Goal: Task Accomplishment & Management: Use online tool/utility

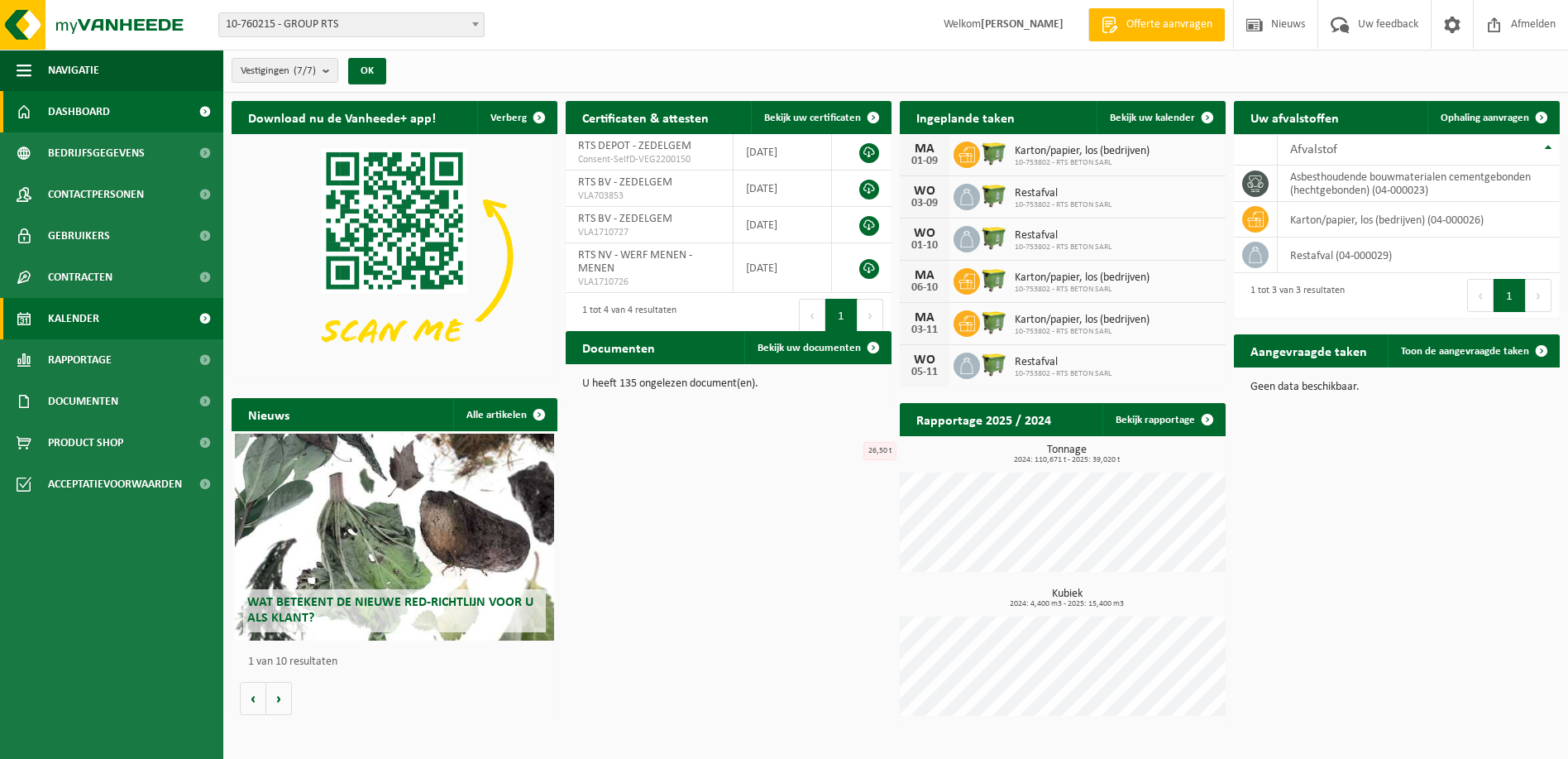
click at [80, 317] on span "Kalender" at bounding box center [74, 319] width 52 height 42
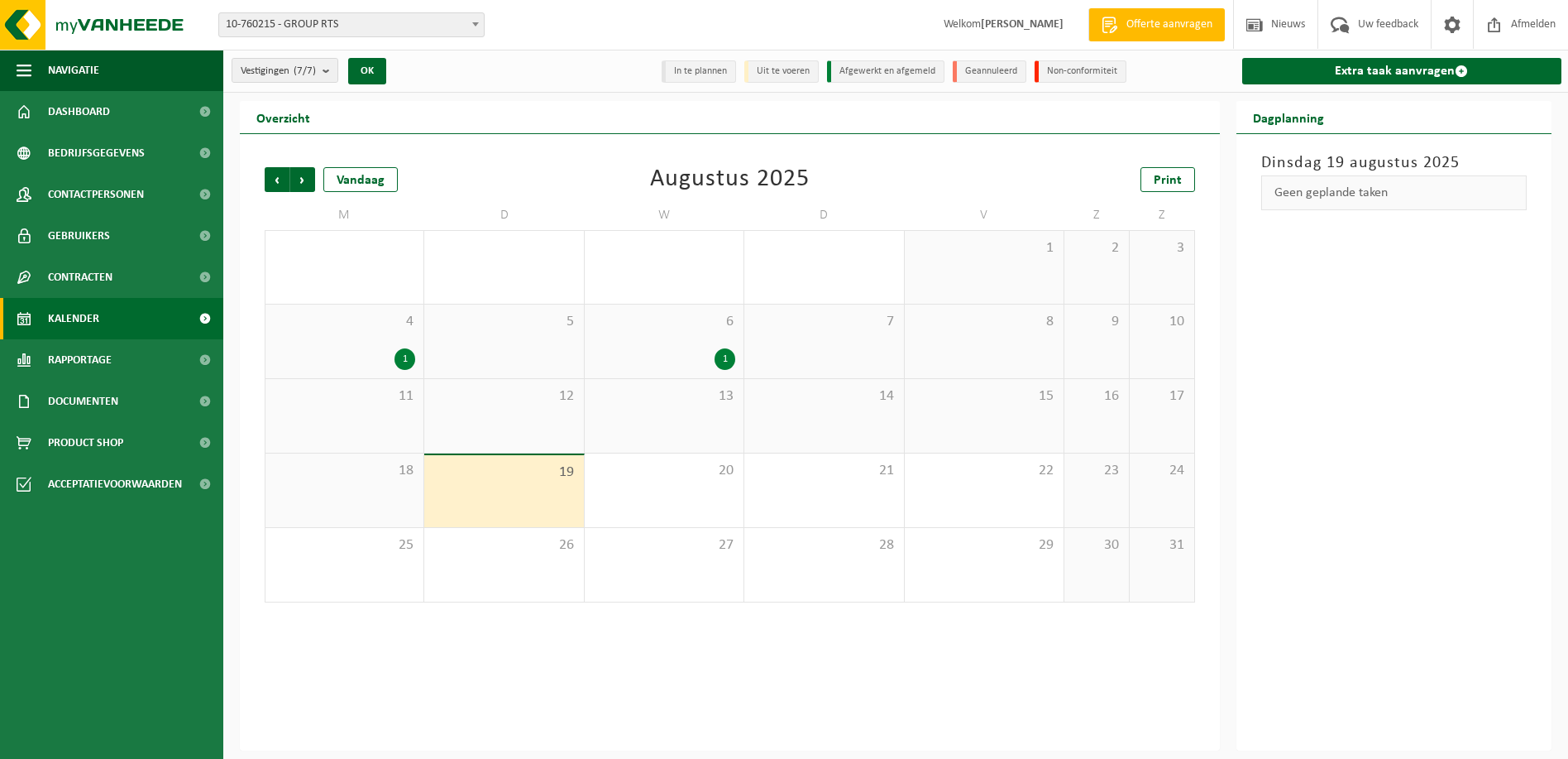
click at [509, 480] on span "19" at bounding box center [504, 472] width 142 height 18
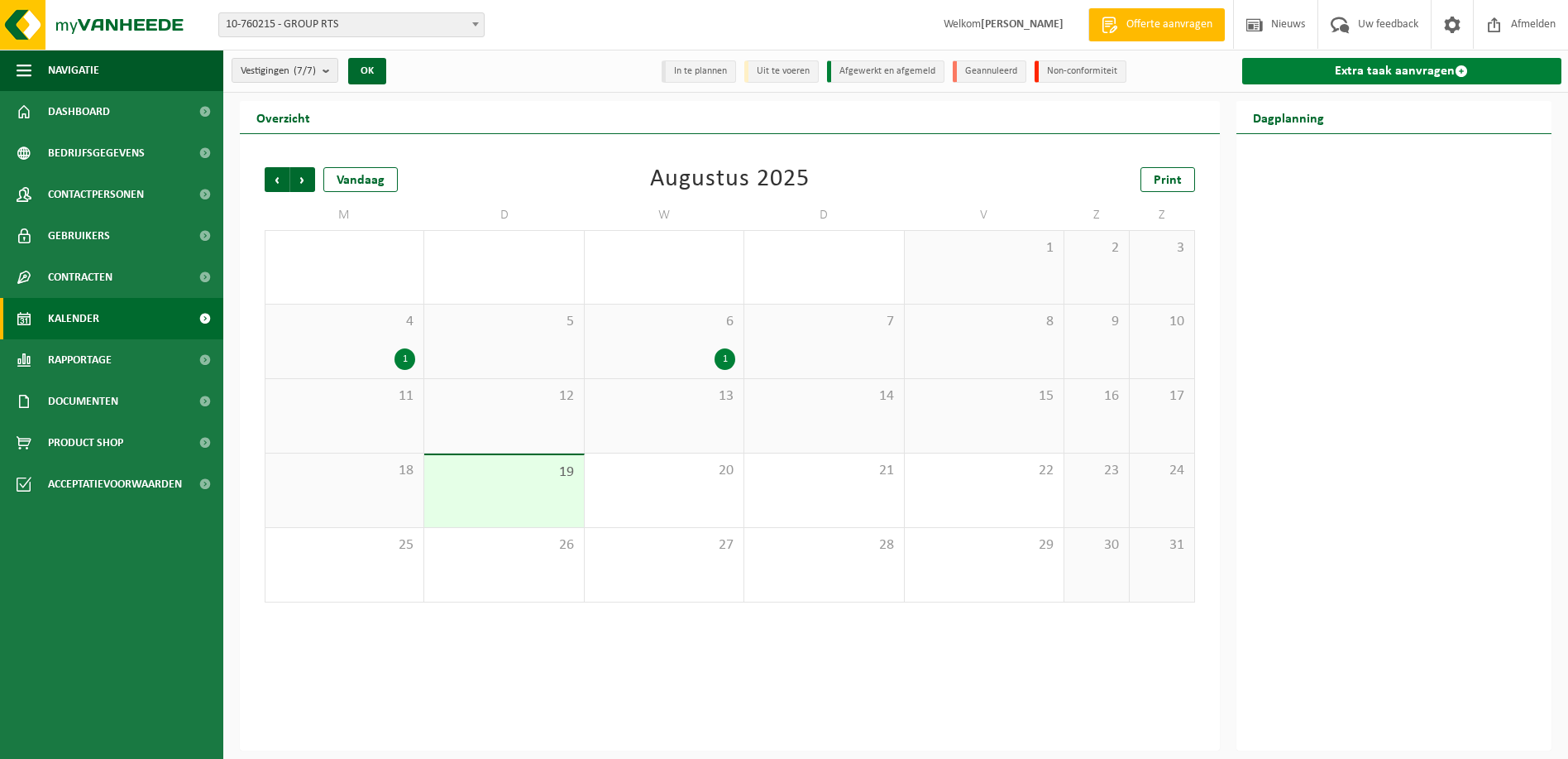
click at [1424, 73] on link "Extra taak aanvragen" at bounding box center [1402, 71] width 320 height 26
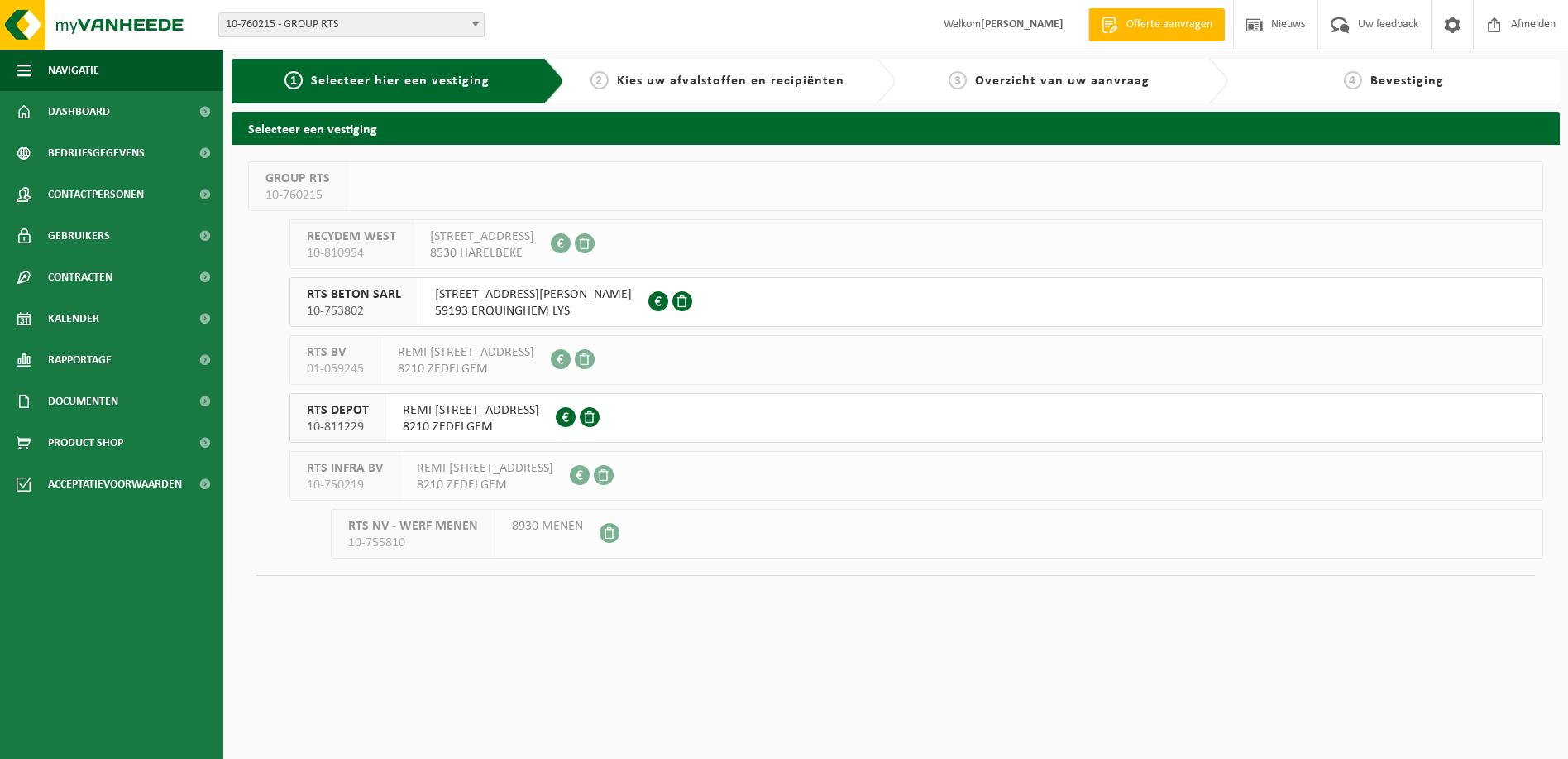
click at [337, 418] on span "RTS DEPOT" at bounding box center [338, 410] width 62 height 16
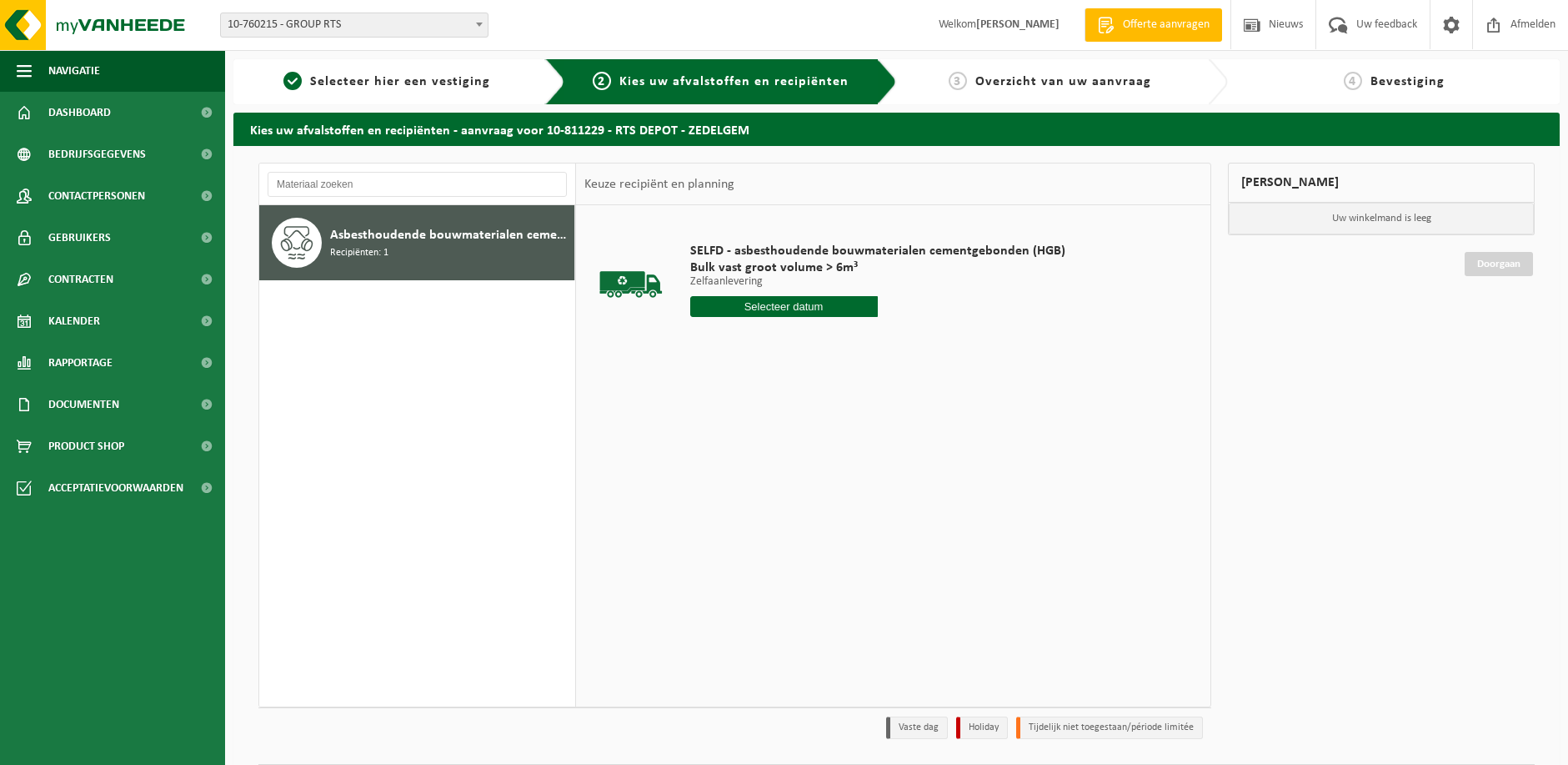
click at [786, 308] on input "text" at bounding box center [784, 307] width 188 height 21
click at [739, 482] on div "19" at bounding box center [735, 480] width 29 height 27
type input "Van 2025-08-19"
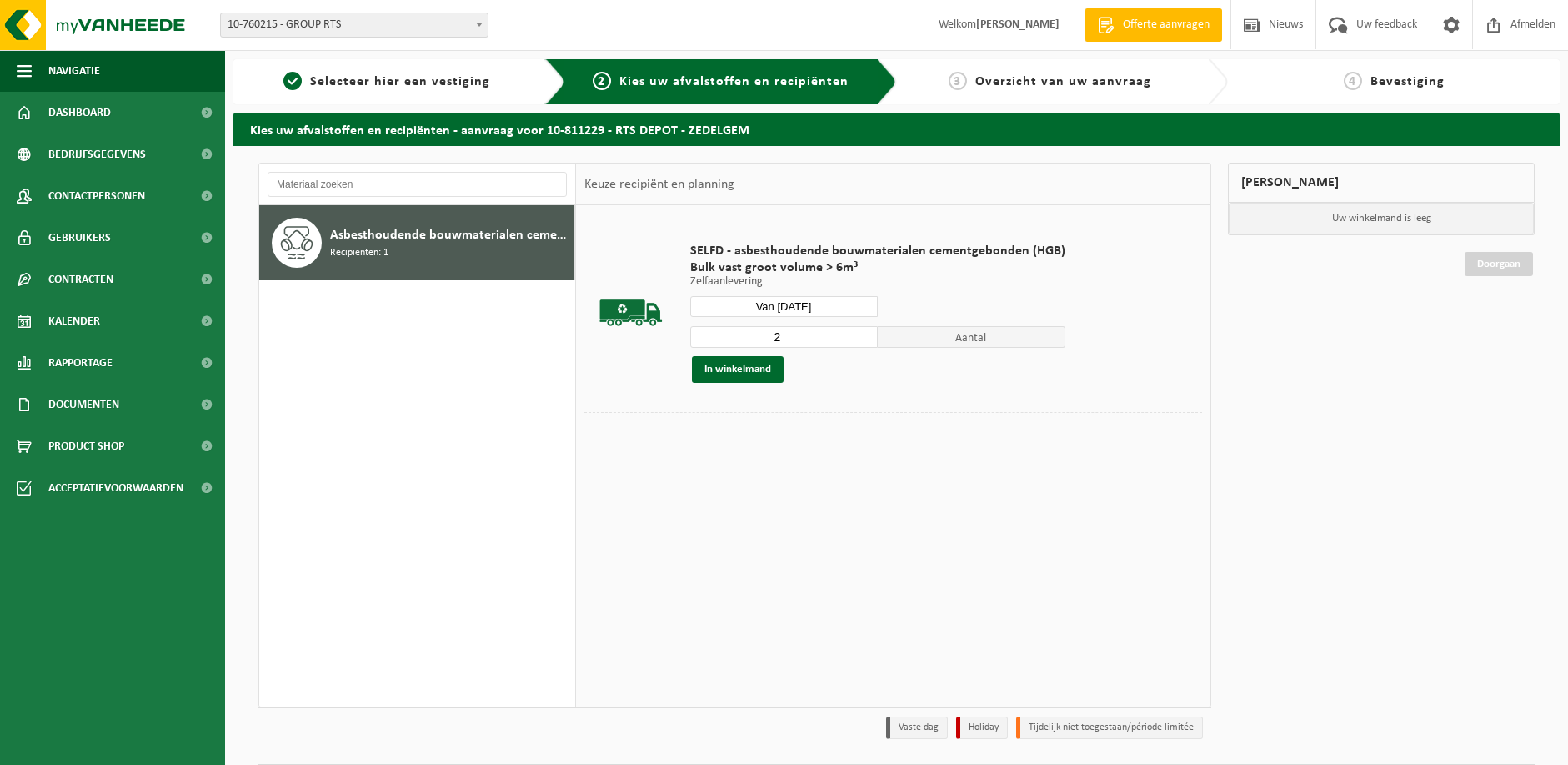
type input "2"
click at [862, 330] on input "2" at bounding box center [784, 337] width 188 height 22
click at [750, 372] on button "In winkelmand" at bounding box center [737, 369] width 91 height 27
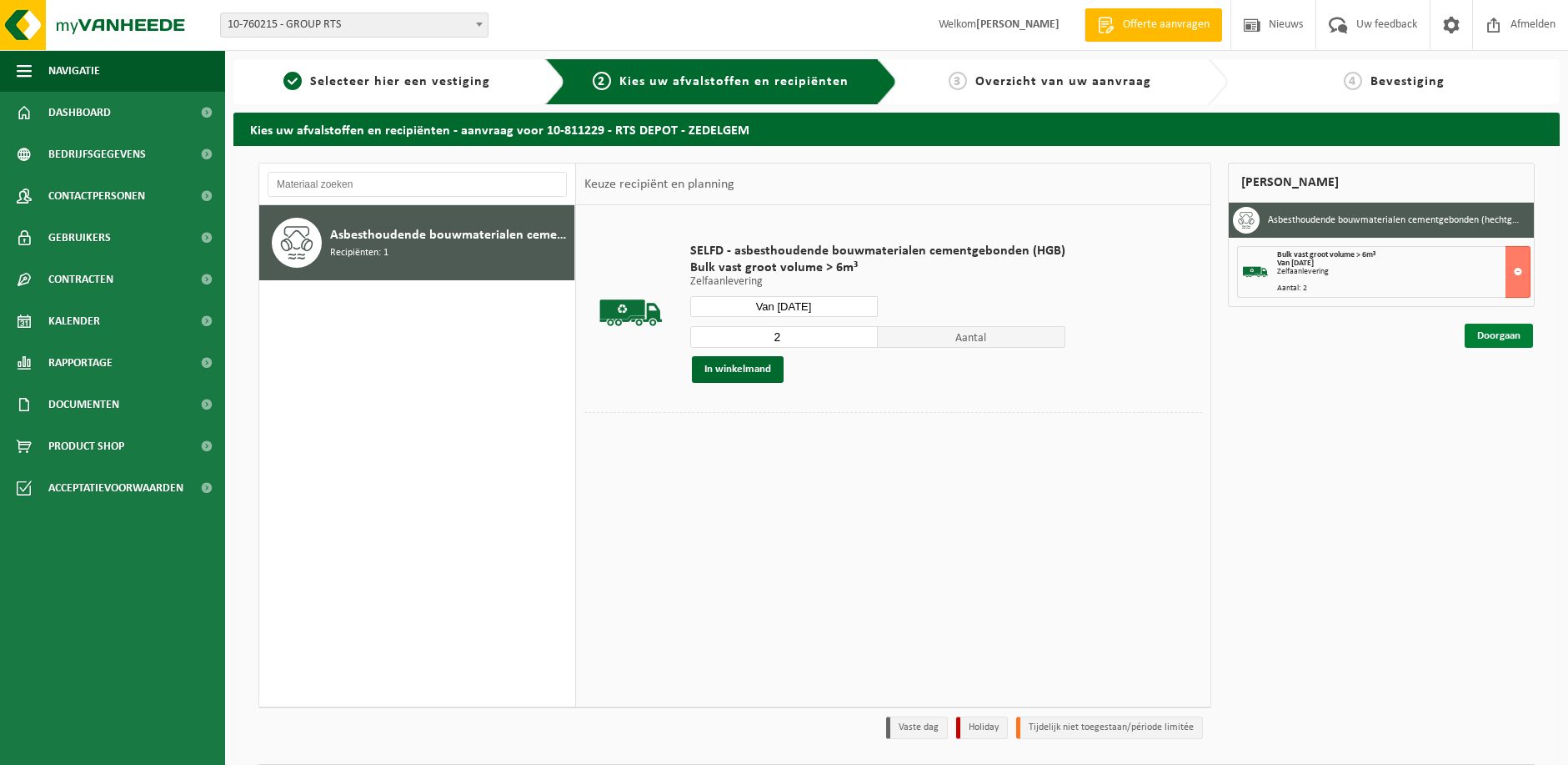
click at [1514, 329] on link "Doorgaan" at bounding box center [1498, 336] width 69 height 24
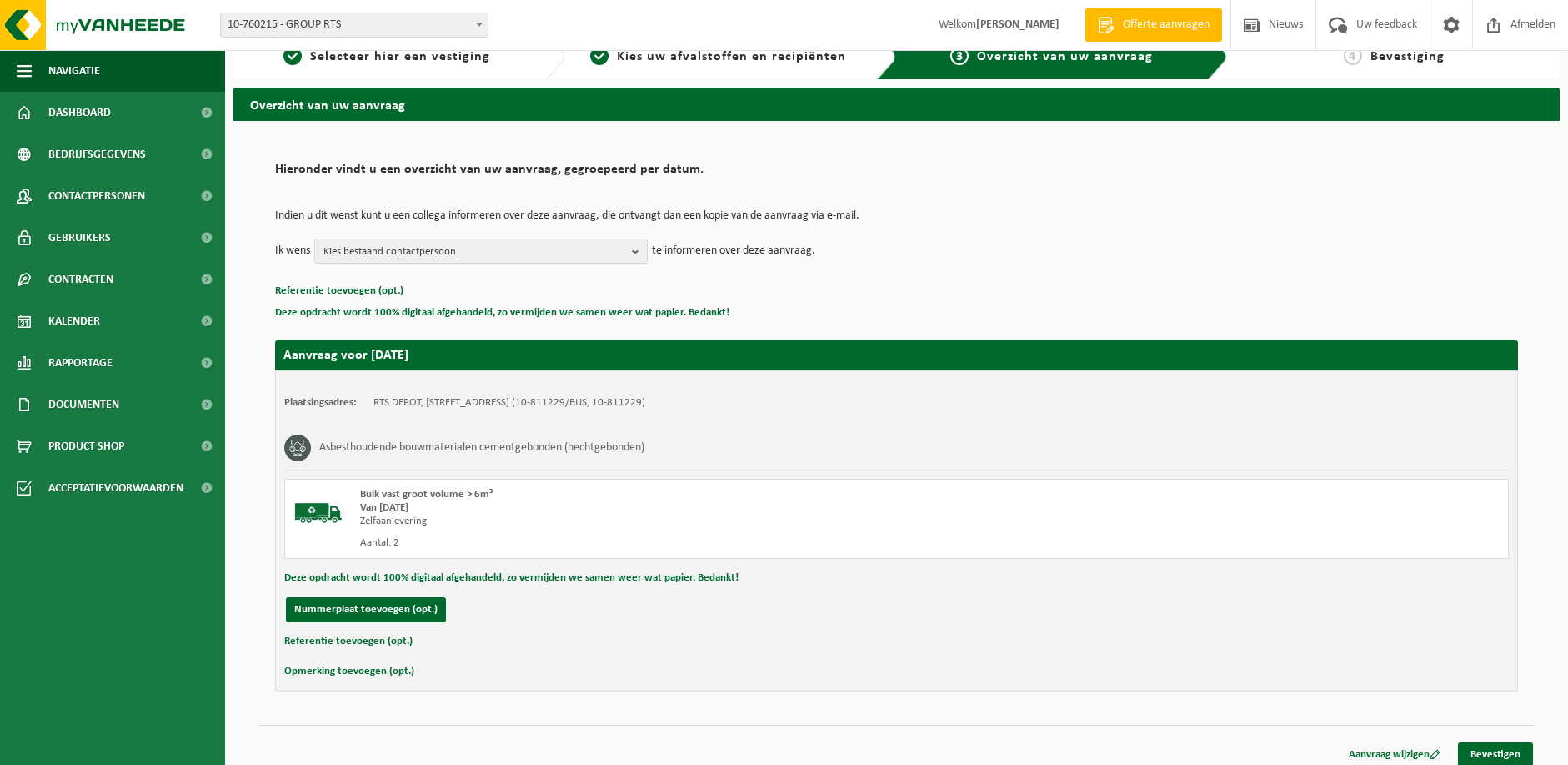
scroll to position [36, 0]
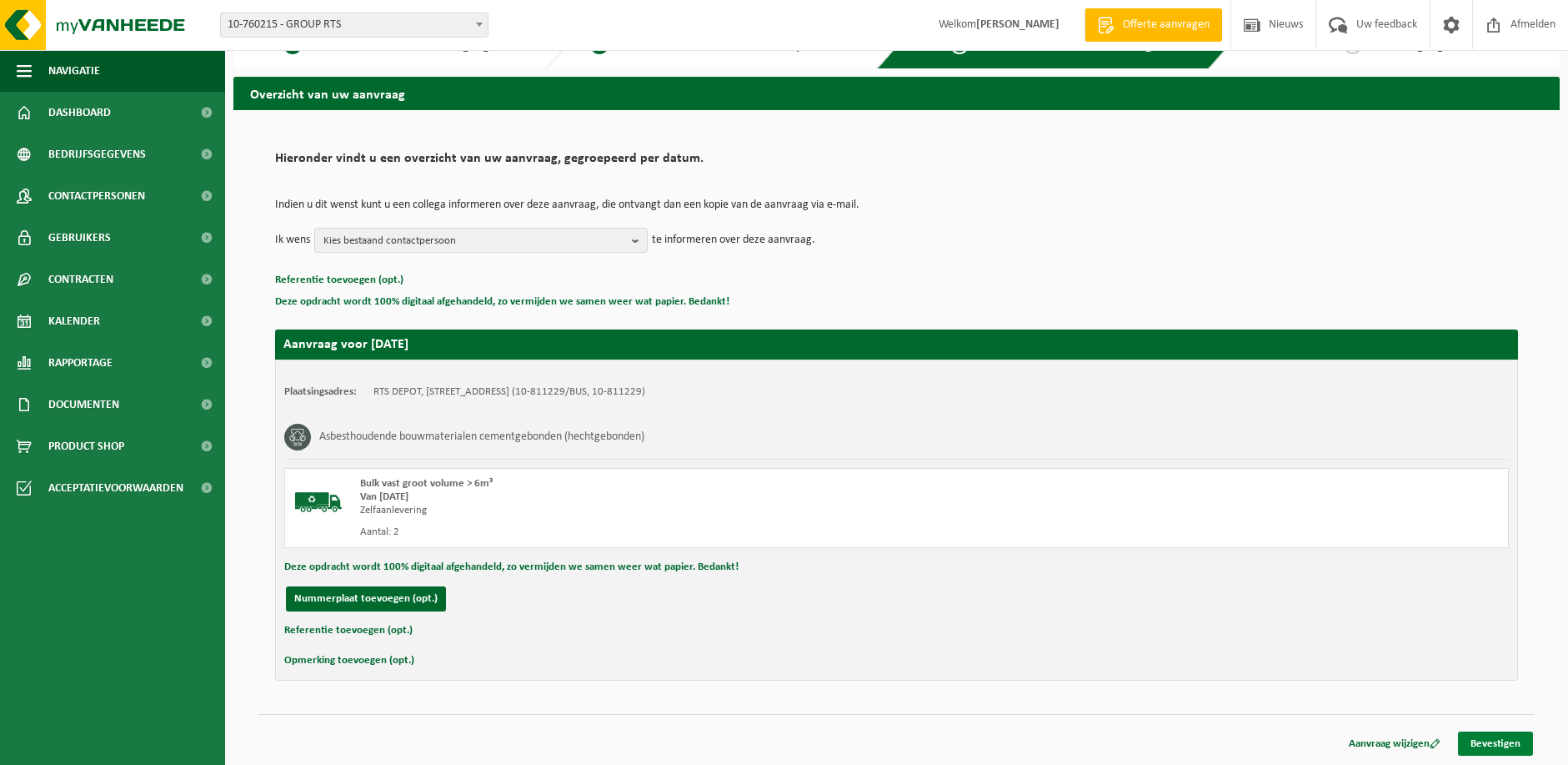
click at [1506, 742] on link "Bevestigen" at bounding box center [1496, 743] width 75 height 24
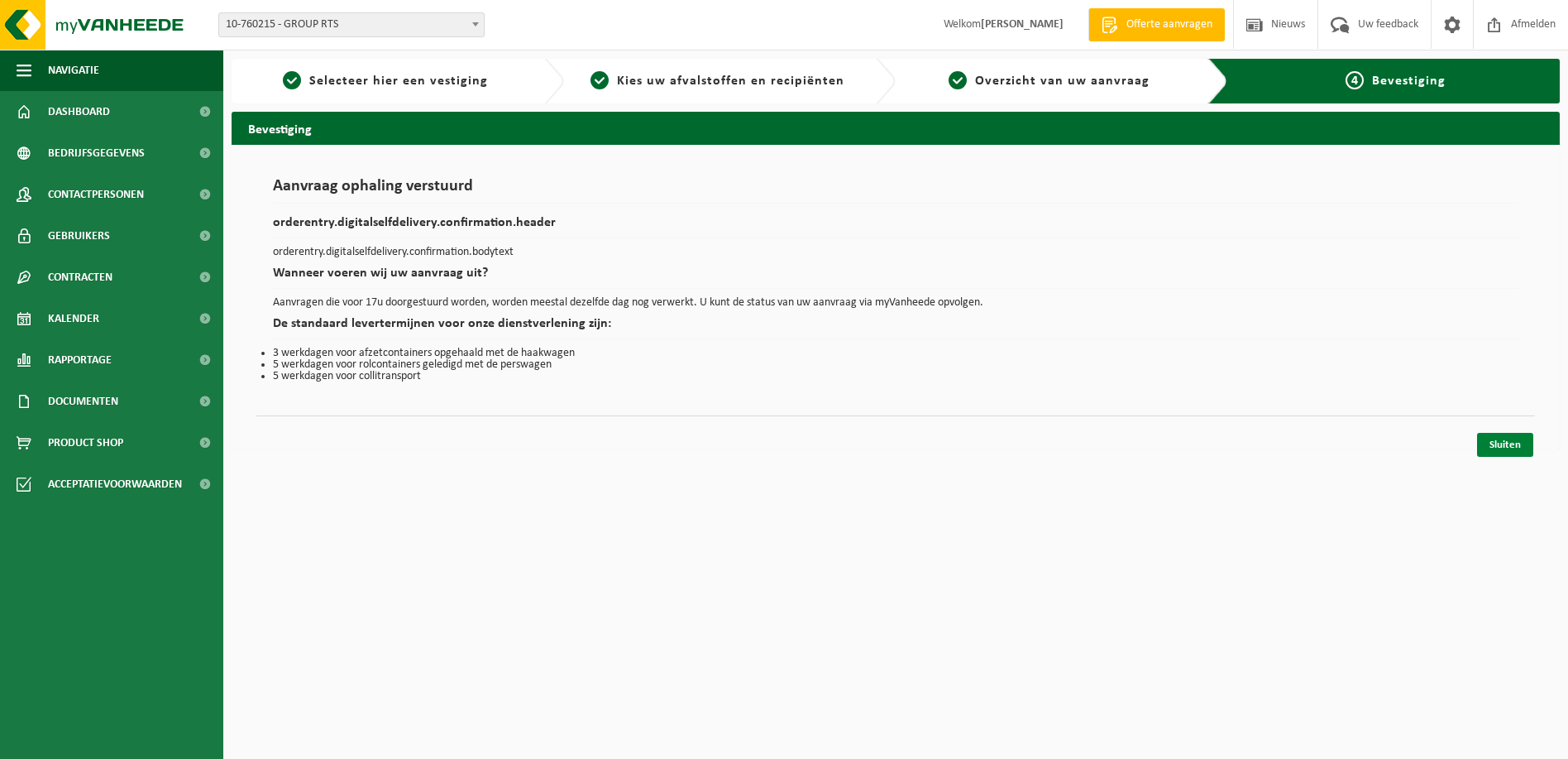
click at [1502, 446] on link "Sluiten" at bounding box center [1505, 445] width 56 height 24
